Goal: Navigation & Orientation: Find specific page/section

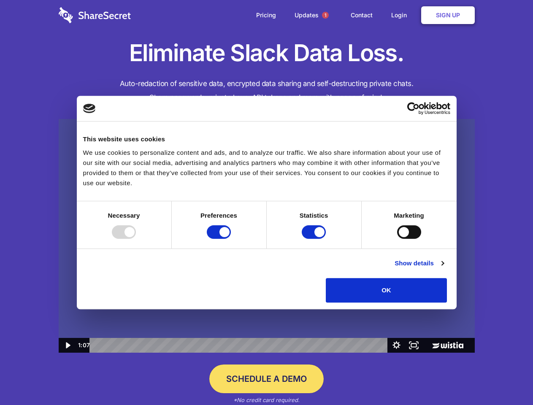
click at [266, 202] on img at bounding box center [267, 236] width 416 height 234
click at [136, 239] on div at bounding box center [124, 231] width 24 height 13
click at [231, 239] on input "Preferences" at bounding box center [219, 231] width 24 height 13
checkbox input "false"
click at [315, 239] on input "Statistics" at bounding box center [314, 231] width 24 height 13
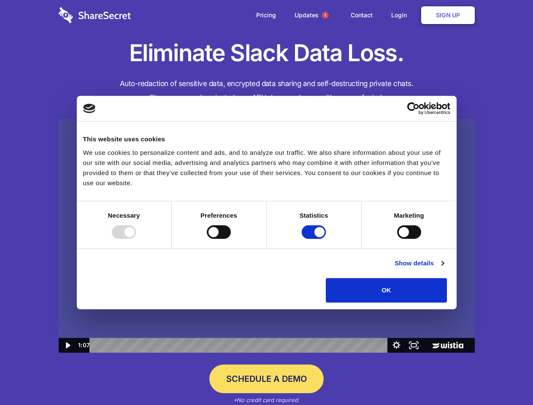
checkbox input "false"
click at [397, 239] on input "Marketing" at bounding box center [409, 231] width 24 height 13
checkbox input "true"
click at [443, 268] on link "Show details" at bounding box center [418, 263] width 49 height 10
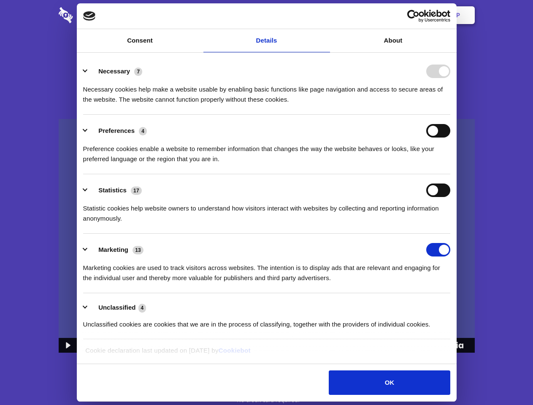
click at [450, 105] on div "Necessary cookies help make a website usable by enabling basic functions like p…" at bounding box center [266, 91] width 367 height 27
click at [325, 15] on span "1" at bounding box center [325, 15] width 7 height 7
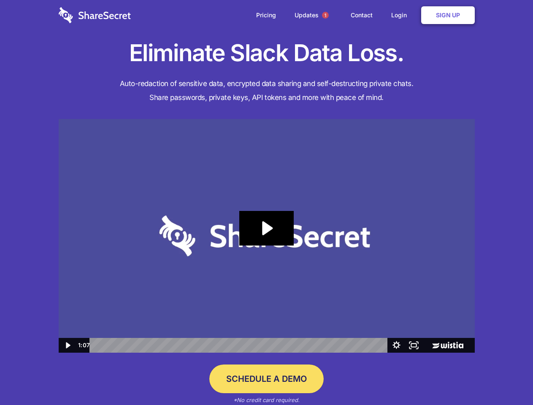
click at [267, 236] on icon "Play Video: Sharesecret Slack Extension" at bounding box center [266, 228] width 54 height 35
